Goal: Information Seeking & Learning: Find specific page/section

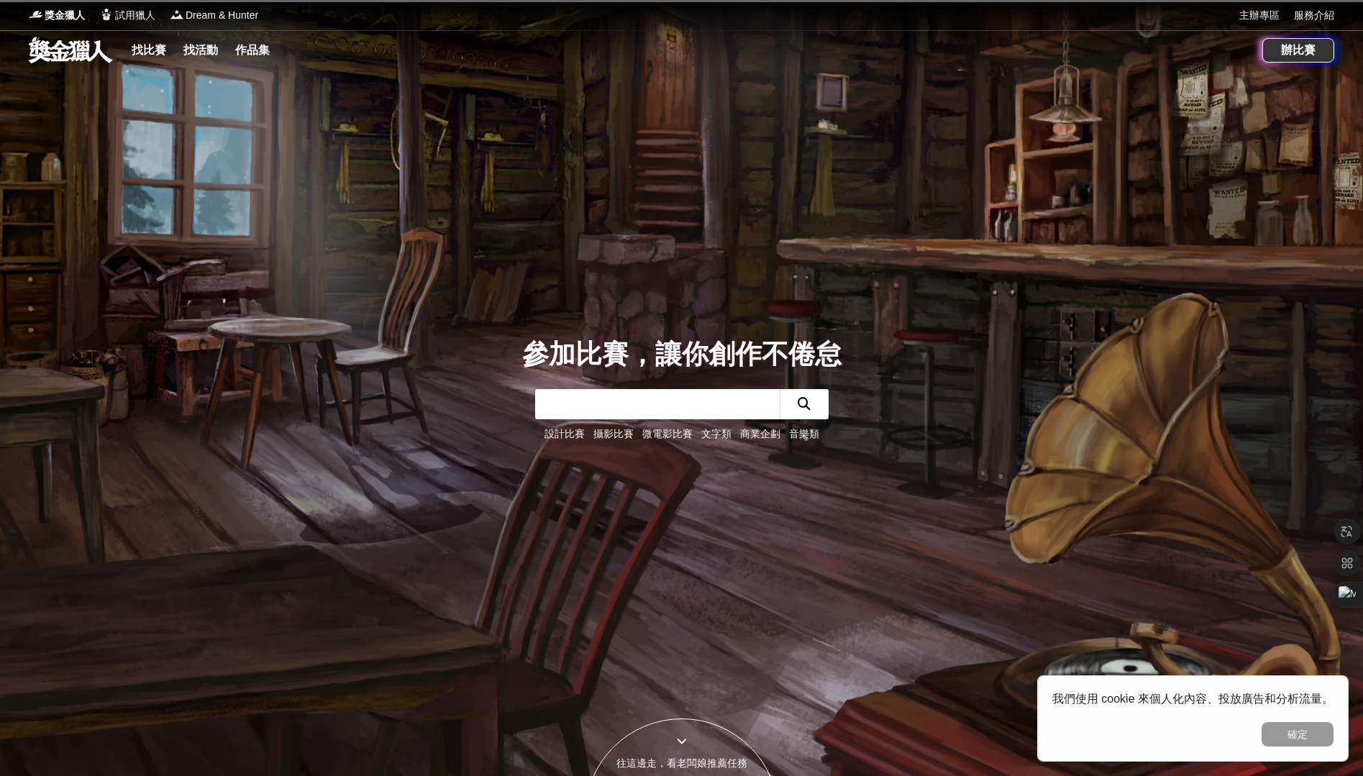
click at [643, 397] on input "text" at bounding box center [657, 404] width 245 height 30
type input "ㄘ"
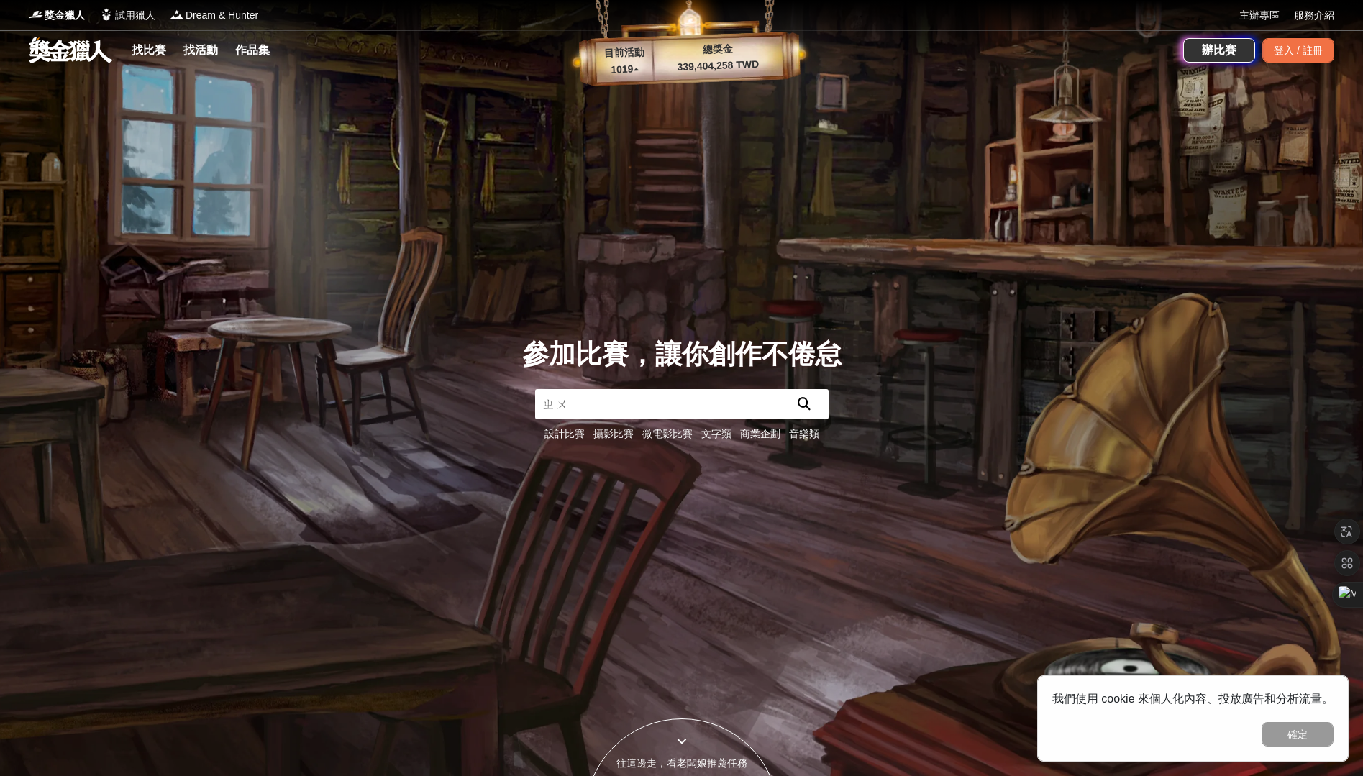
type input "ㄓ"
type input "衛生福利部"
click button "submit" at bounding box center [804, 404] width 49 height 30
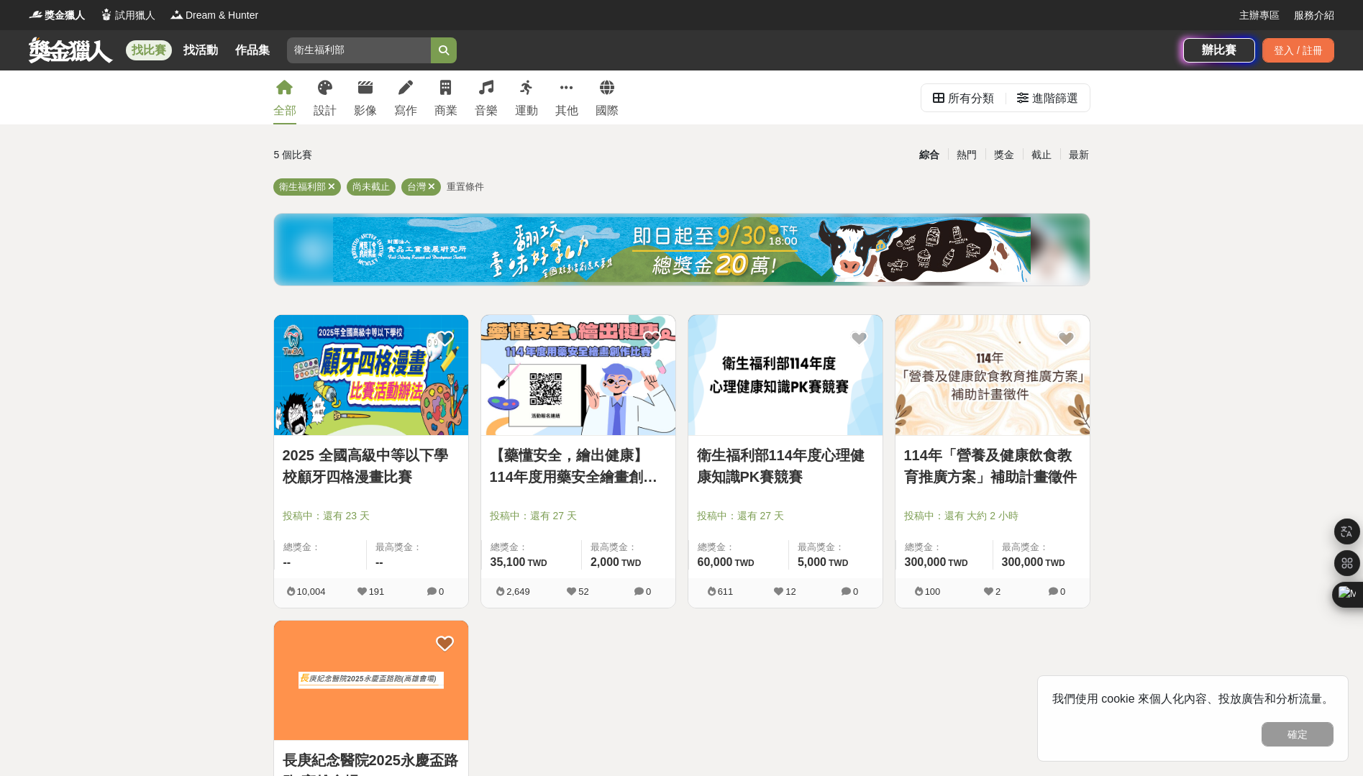
click at [389, 35] on div "找比賽 找活動 作品集 衛生福利部" at bounding box center [606, 50] width 1154 height 40
click at [376, 52] on input "衛生福利部" at bounding box center [359, 50] width 144 height 26
type input "衛生署"
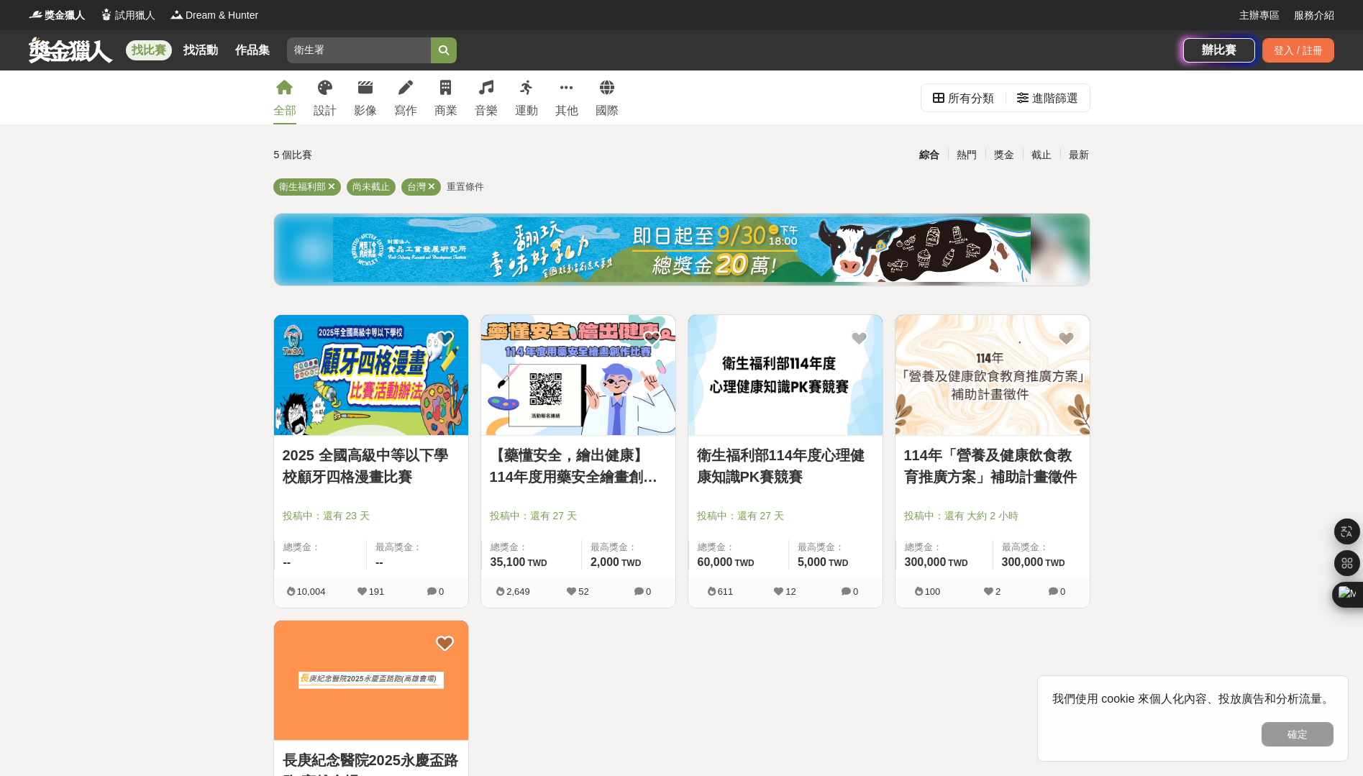
click at [447, 57] on button "submit" at bounding box center [444, 50] width 26 height 26
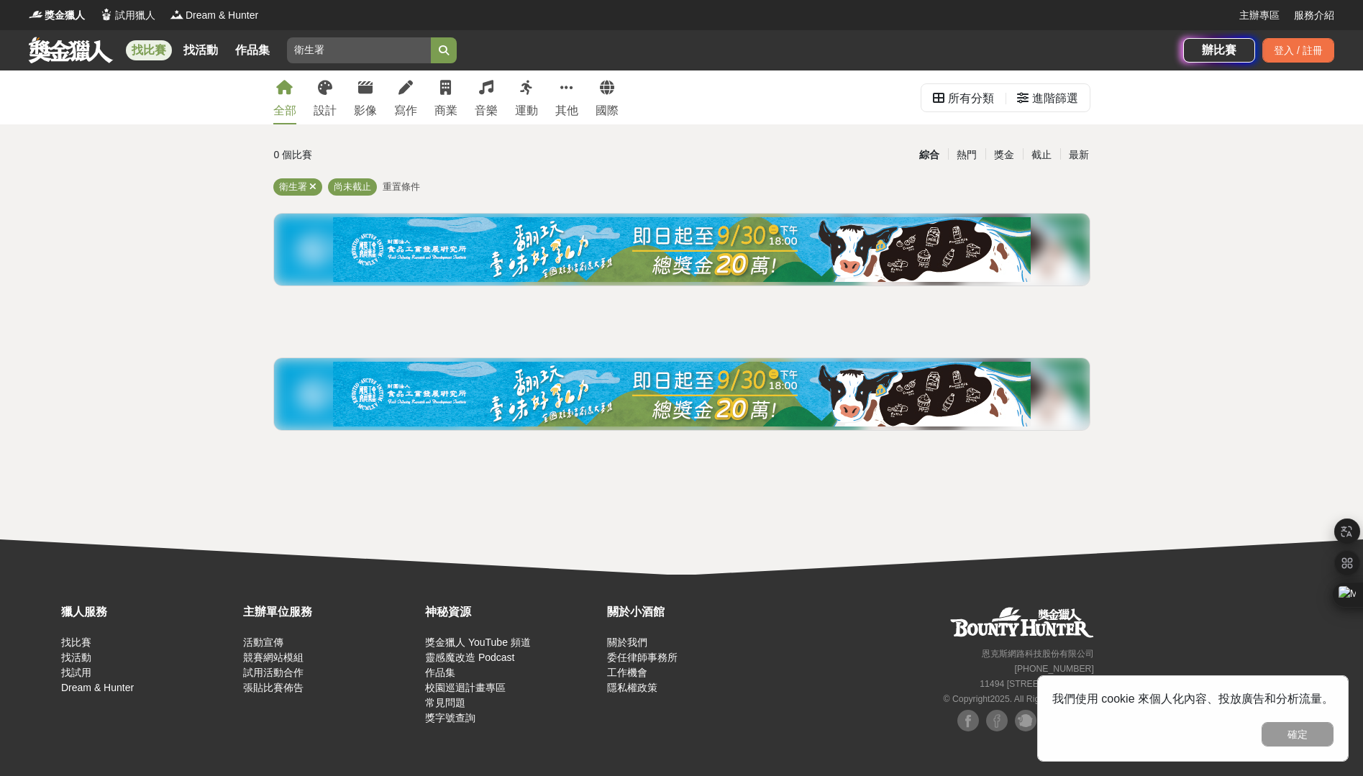
click at [382, 47] on input "衛生署" at bounding box center [359, 50] width 144 height 26
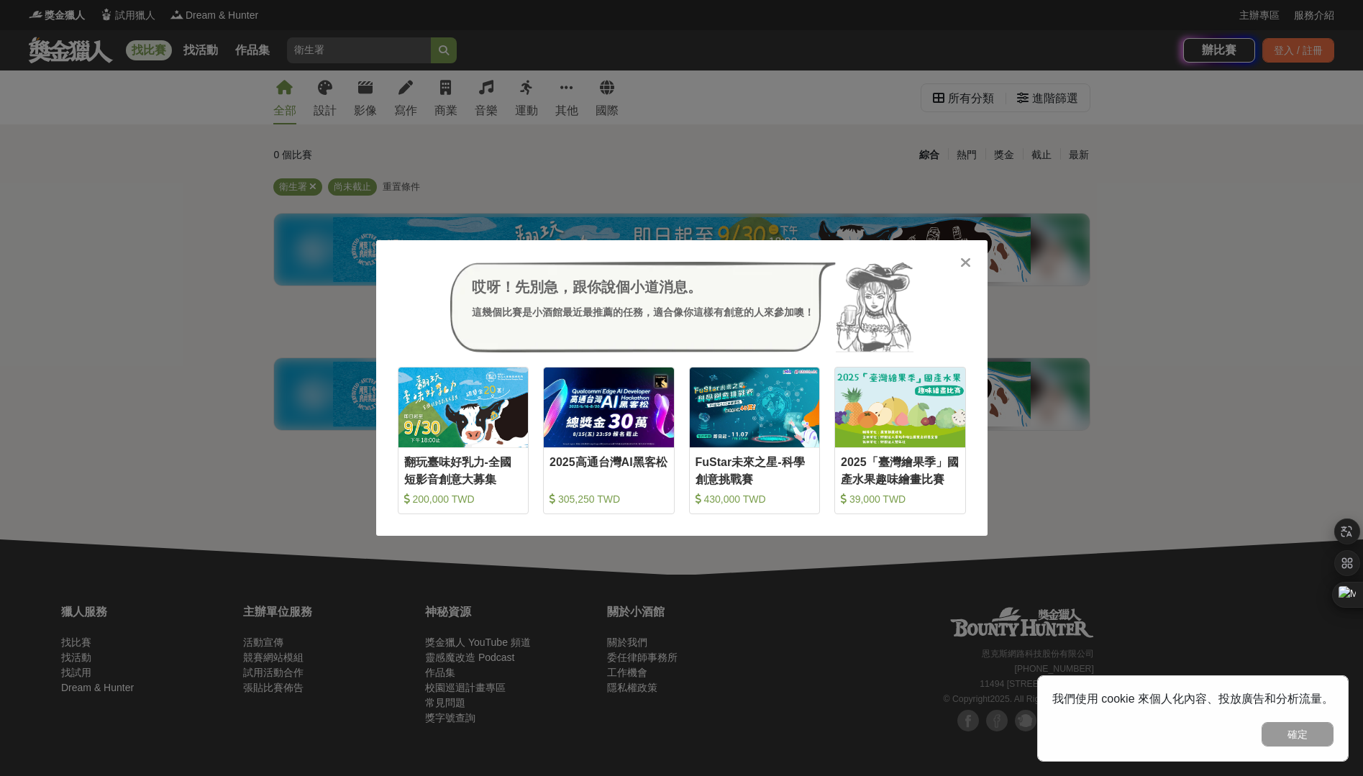
click at [970, 260] on icon at bounding box center [965, 262] width 11 height 14
